Goal: Transaction & Acquisition: Purchase product/service

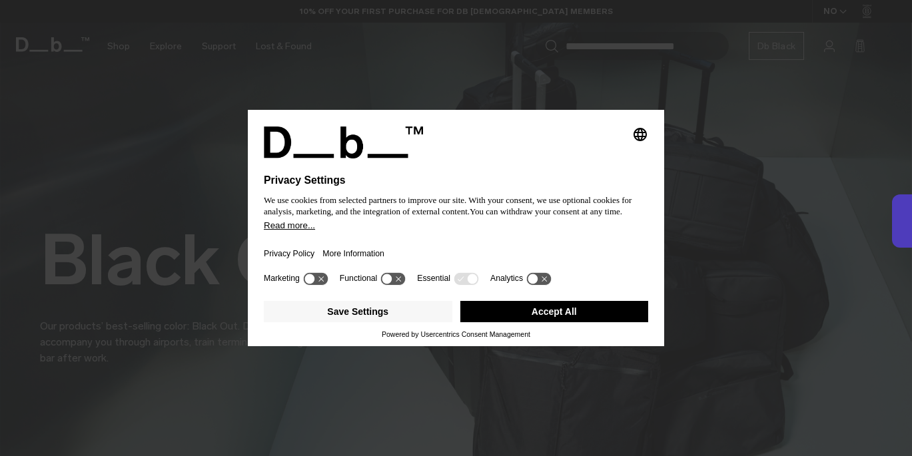
click at [573, 313] on button "Accept All" at bounding box center [554, 311] width 189 height 21
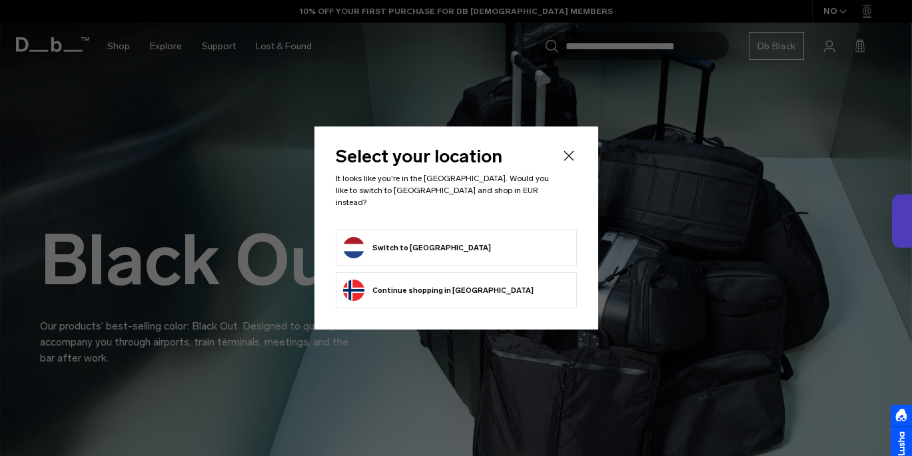
click at [433, 240] on button "Switch to Netherlands" at bounding box center [417, 247] width 148 height 21
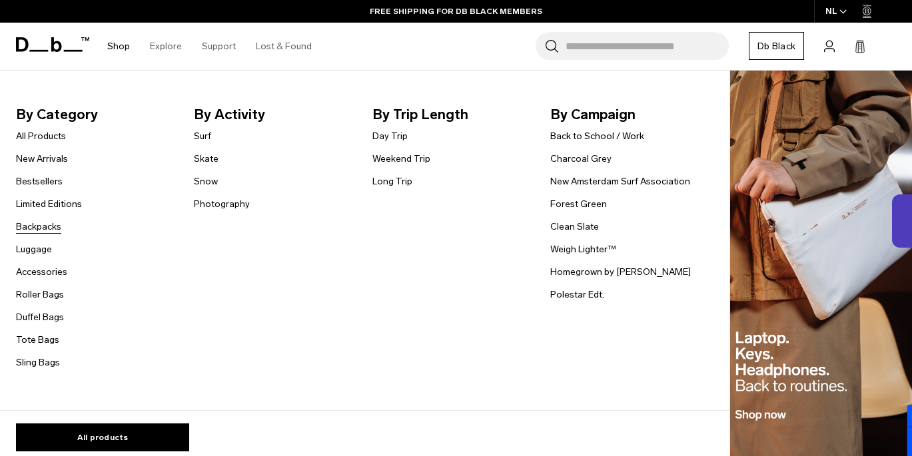
click at [48, 226] on link "Backpacks" at bounding box center [38, 227] width 45 height 14
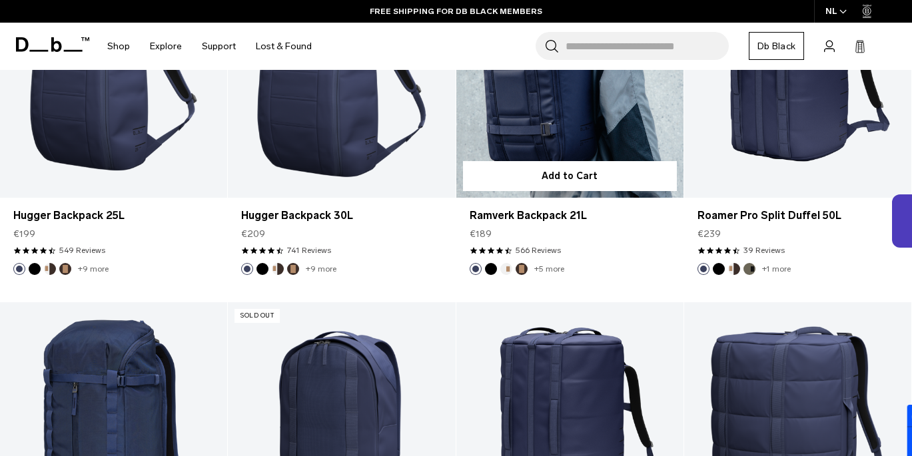
scroll to position [3228, 0]
